Goal: Check status: Check status

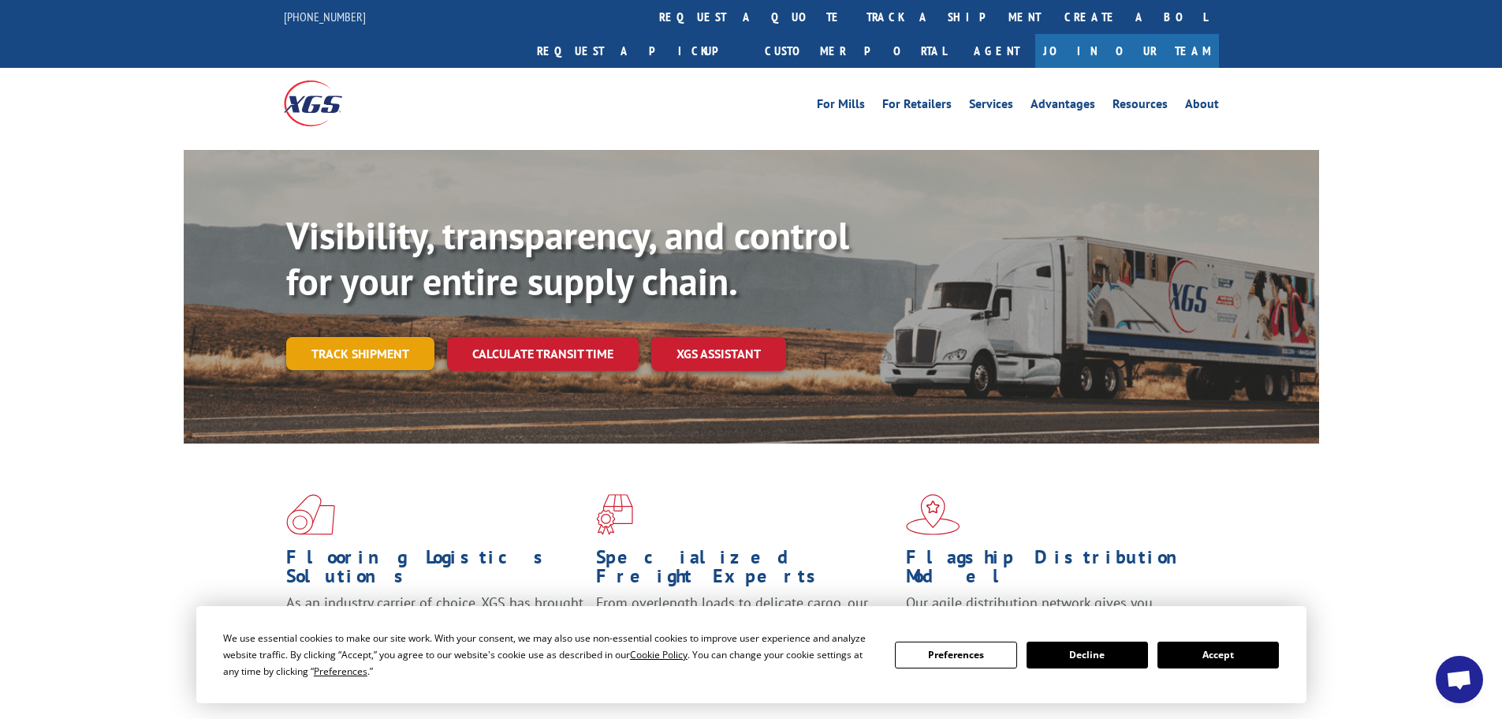
click at [336, 337] on link "Track shipment" at bounding box center [360, 353] width 148 height 33
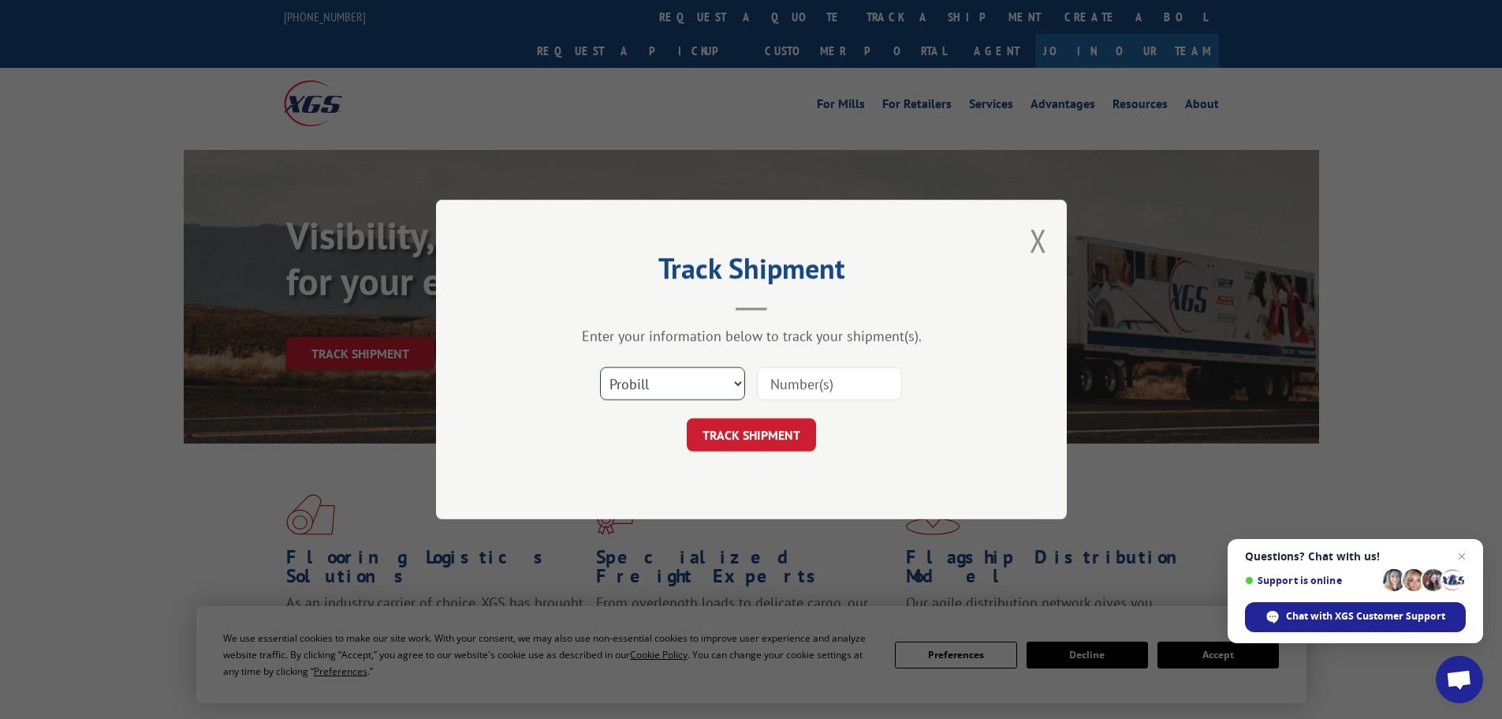
click at [722, 378] on select "Select category... Probill BOL PO" at bounding box center [672, 383] width 145 height 33
select select "bol"
click at [600, 367] on select "Select category... Probill BOL PO" at bounding box center [672, 383] width 145 height 33
paste input "5562601"
type input "5562601"
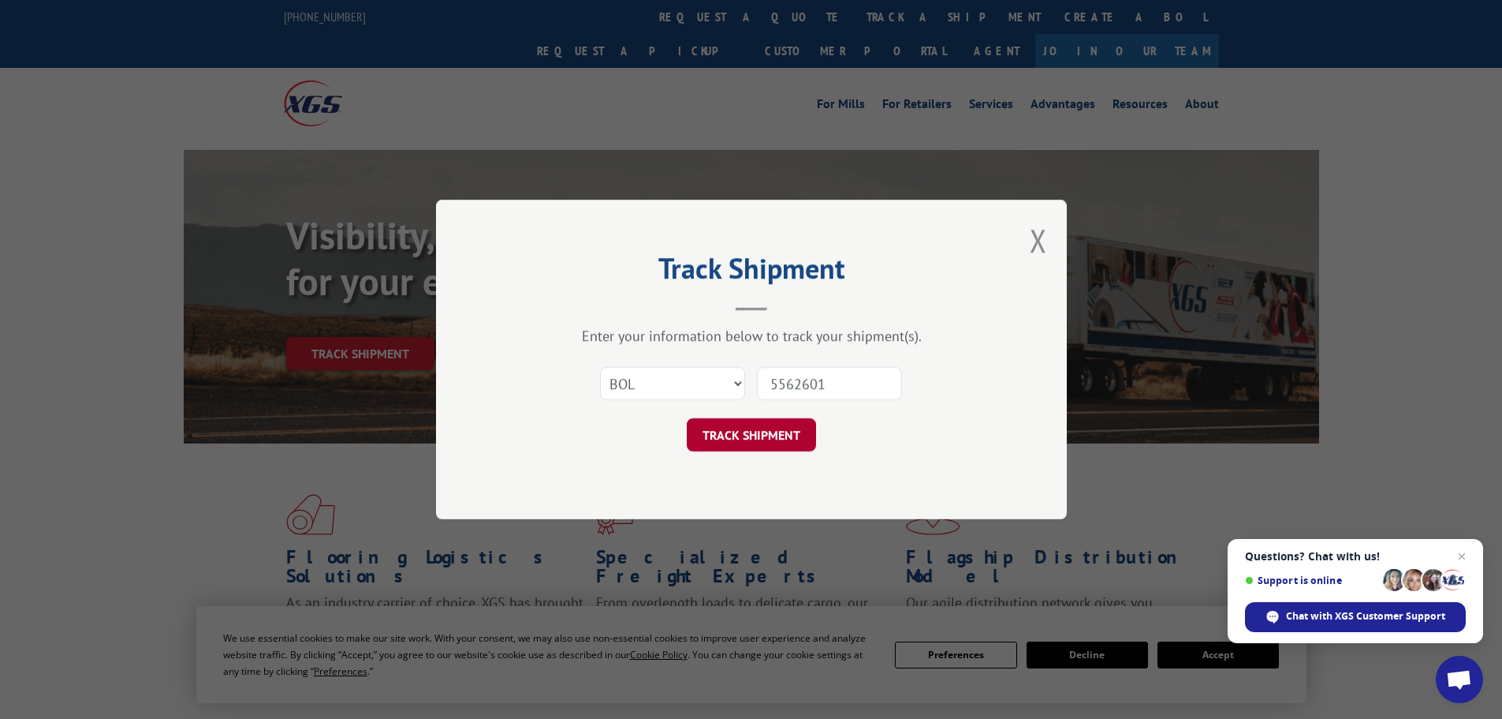
click at [741, 438] on button "TRACK SHIPMENT" at bounding box center [751, 434] width 129 height 33
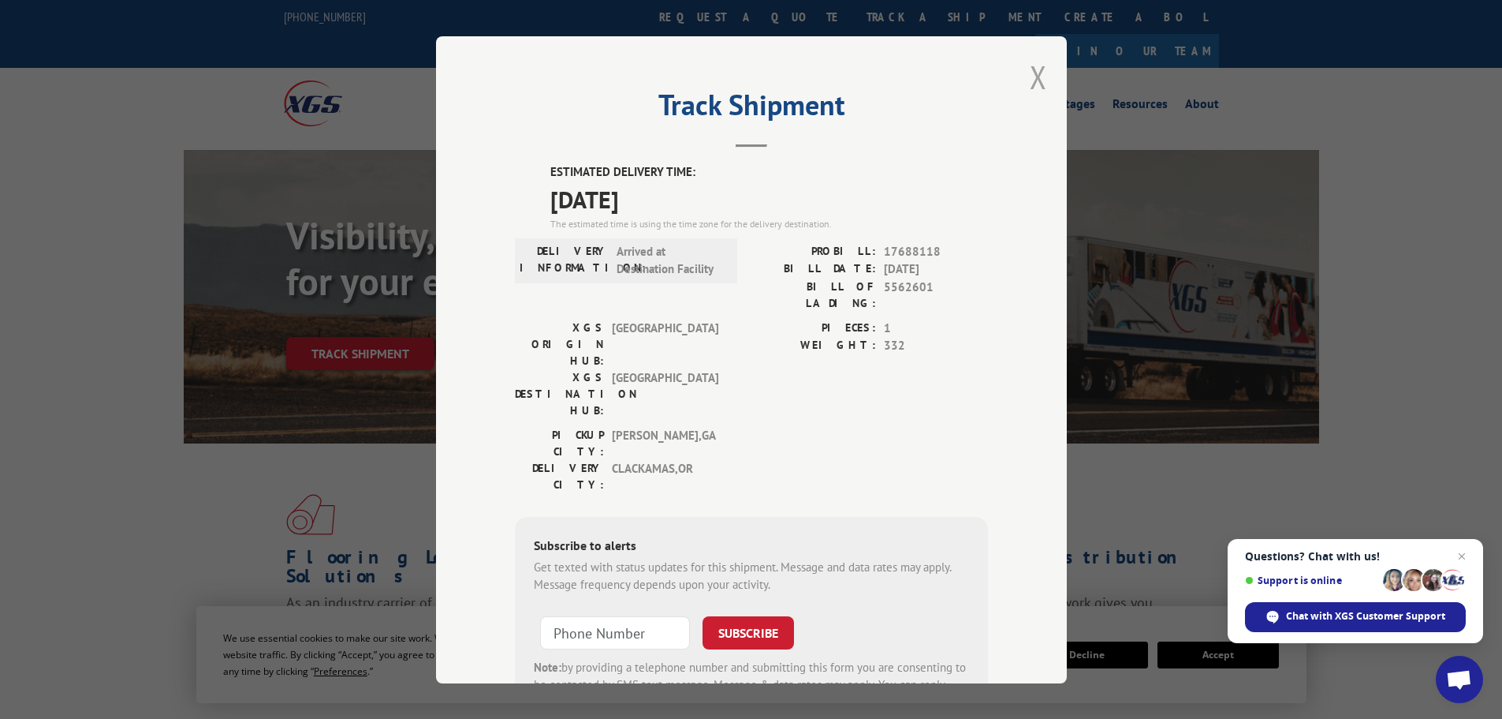
click at [1033, 78] on button "Close modal" at bounding box center [1038, 77] width 17 height 42
